Goal: Download file/media

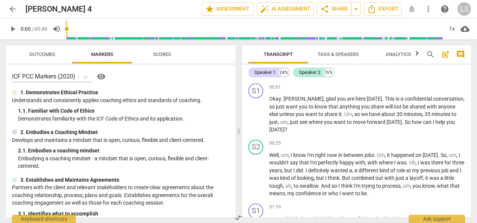
click at [347, 54] on span "Tags & Speakers" at bounding box center [338, 54] width 41 height 6
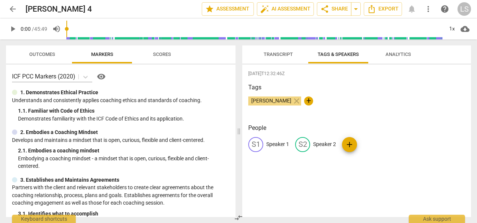
click at [272, 148] on p "Speaker 1" at bounding box center [277, 144] width 23 height 8
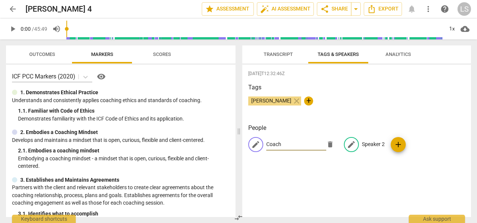
type input "Coach"
click at [369, 141] on p "Speaker 2" at bounding box center [373, 144] width 23 height 8
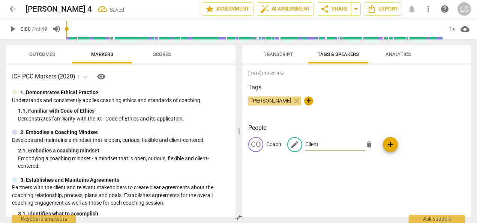
type input "Client"
click at [378, 9] on span "Export" at bounding box center [382, 8] width 31 height 9
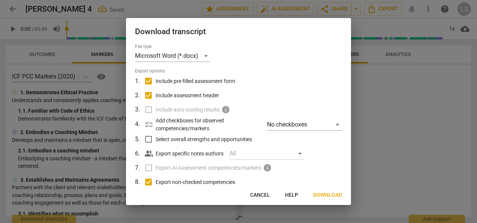
click at [150, 81] on input "Include pre-filled assessment form" at bounding box center [148, 81] width 14 height 14
checkbox input "false"
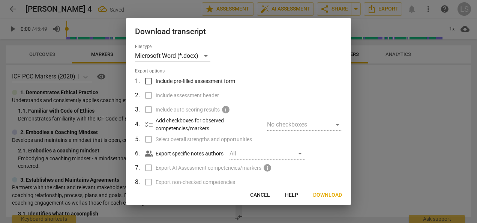
scroll to position [61, 0]
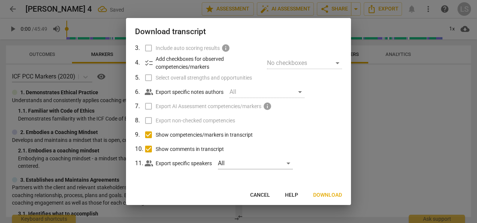
click at [150, 135] on input "Show competencies/markers in transcript" at bounding box center [148, 134] width 14 height 14
checkbox input "false"
click at [148, 147] on input "Show comments in transcript" at bounding box center [148, 149] width 14 height 14
checkbox input "false"
click at [342, 198] on button "Download" at bounding box center [327, 194] width 41 height 13
